Goal: Find specific page/section: Find specific page/section

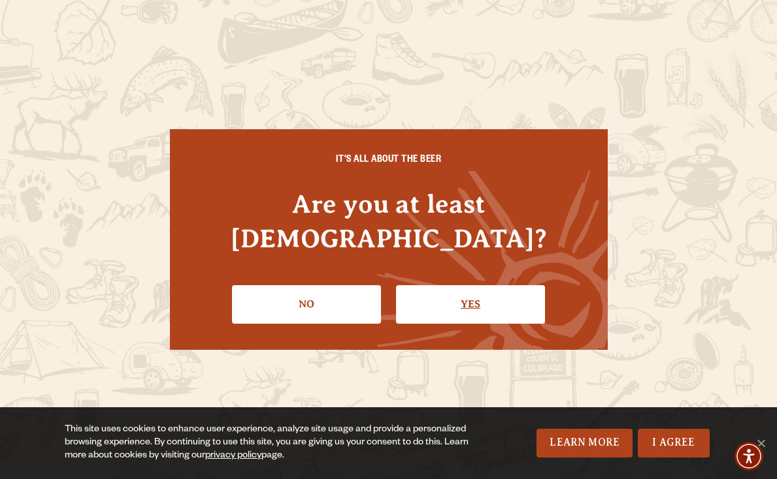
click at [406, 285] on link "Yes" at bounding box center [470, 304] width 149 height 38
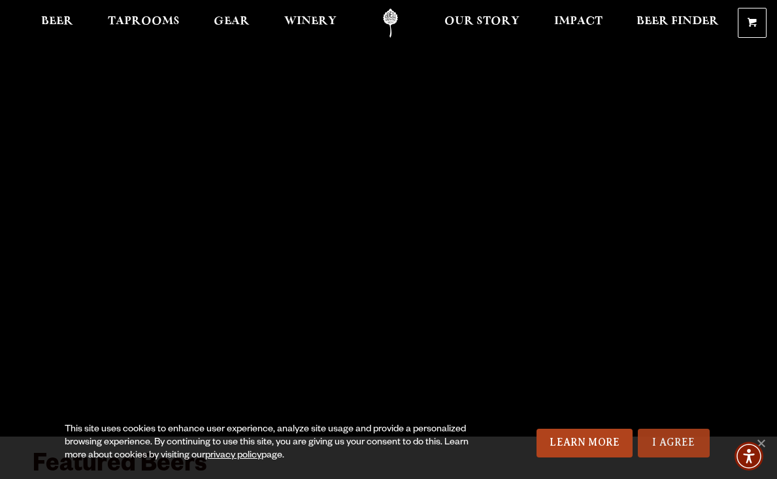
click at [663, 436] on link "I Agree" at bounding box center [673, 443] width 72 height 29
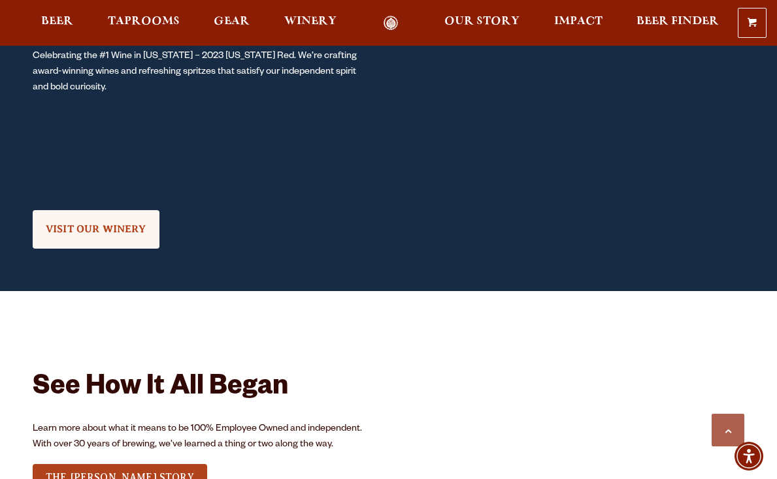
scroll to position [1096, 0]
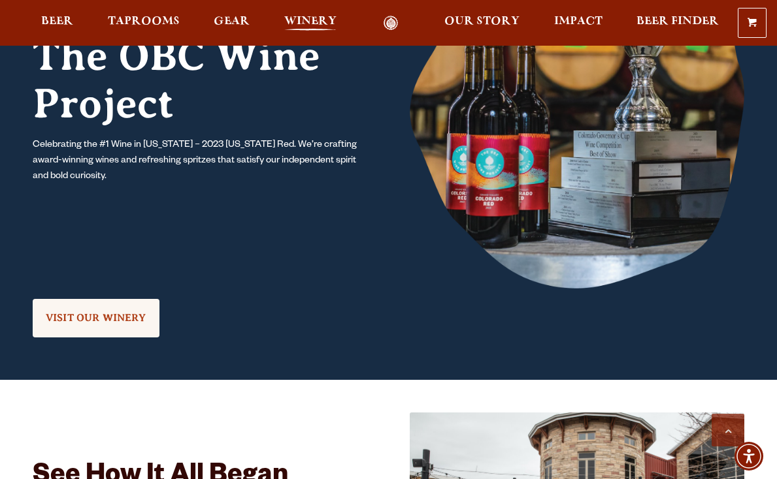
click at [296, 18] on span "Winery" at bounding box center [310, 21] width 52 height 10
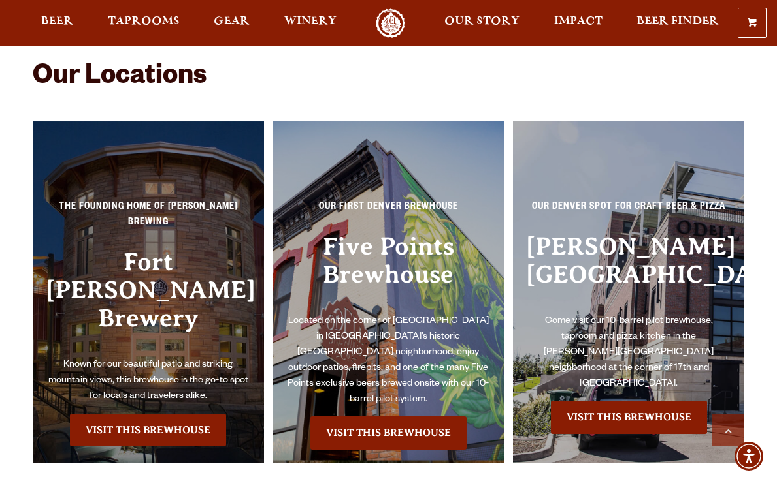
scroll to position [2625, 0]
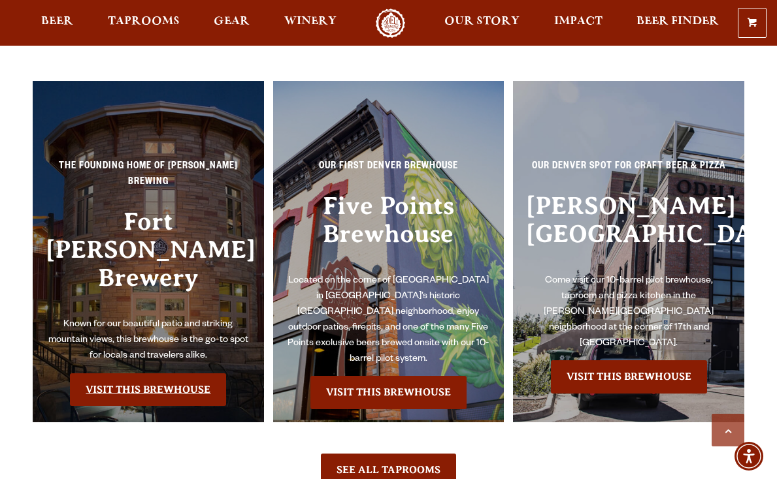
click at [164, 374] on link "Visit this Brewhouse" at bounding box center [148, 390] width 156 height 33
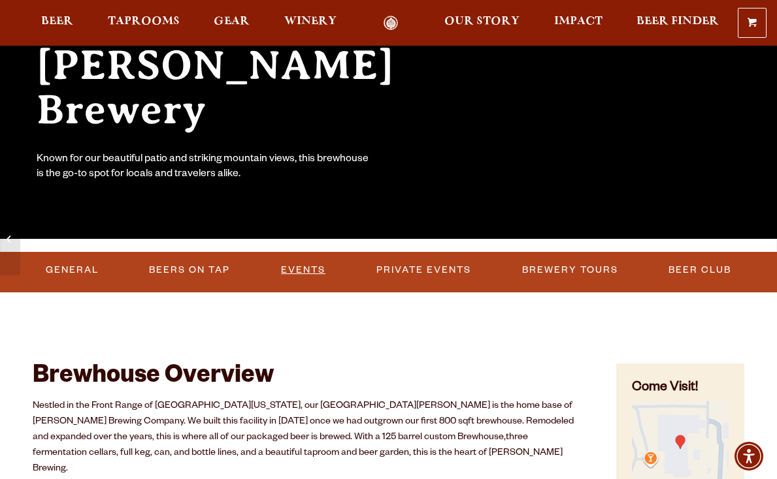
click at [293, 268] on link "Events" at bounding box center [303, 270] width 55 height 30
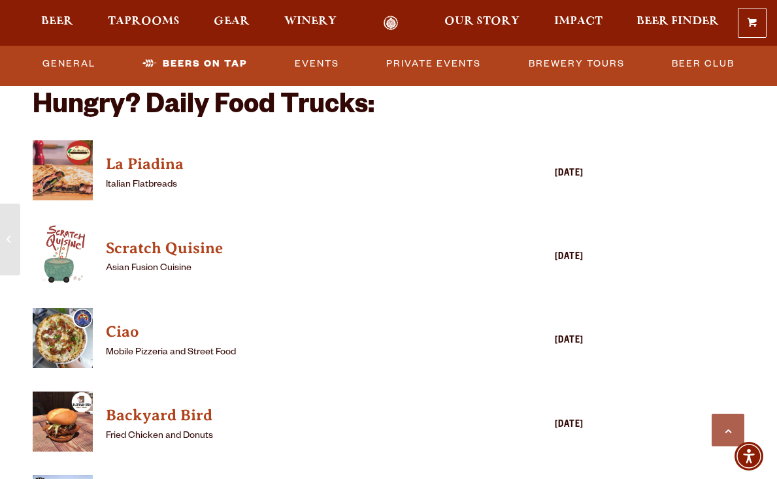
scroll to position [2967, 0]
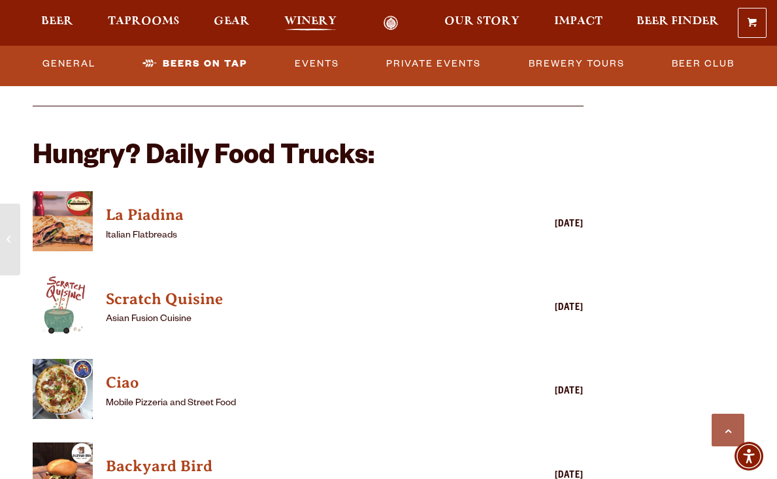
click at [307, 18] on span "Winery" at bounding box center [310, 21] width 52 height 10
